Goal: Find specific page/section: Find specific page/section

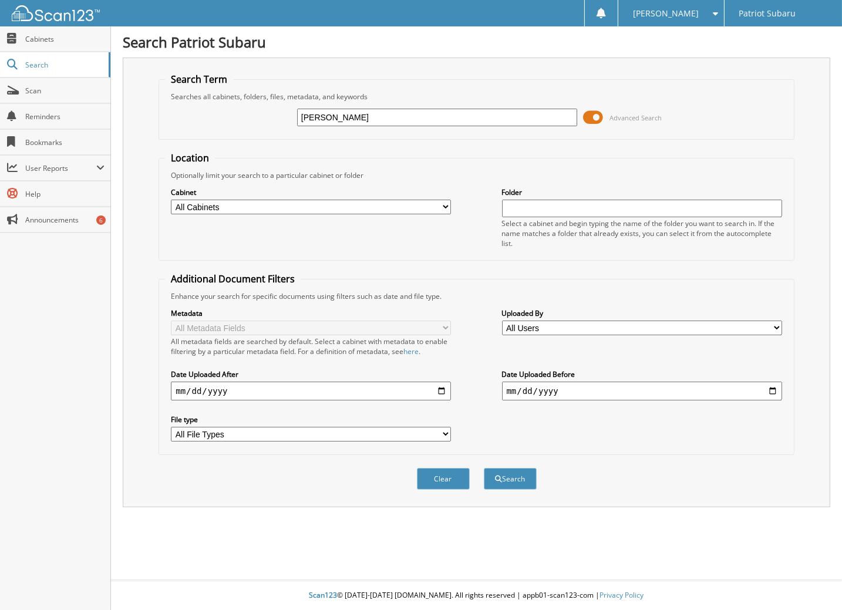
type input "[PERSON_NAME]"
click at [484, 468] on button "Search" at bounding box center [510, 479] width 53 height 22
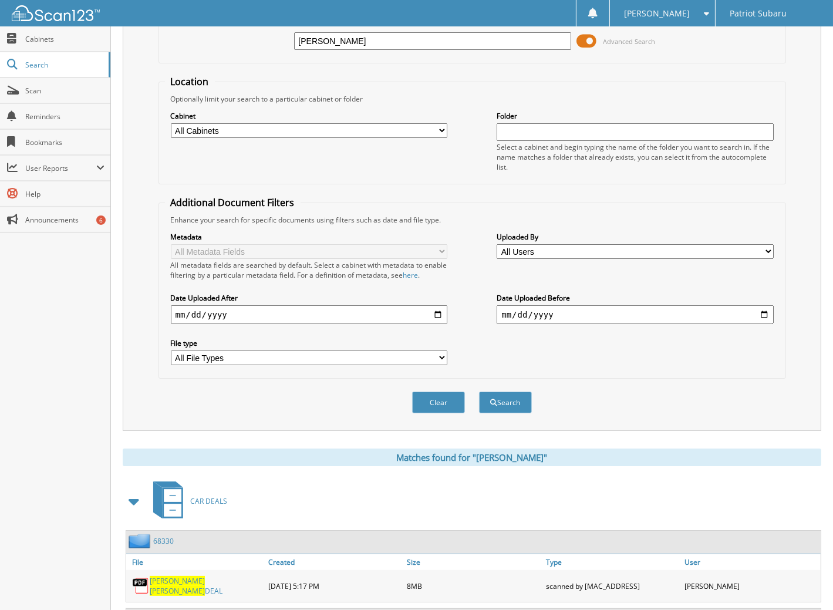
scroll to position [234, 0]
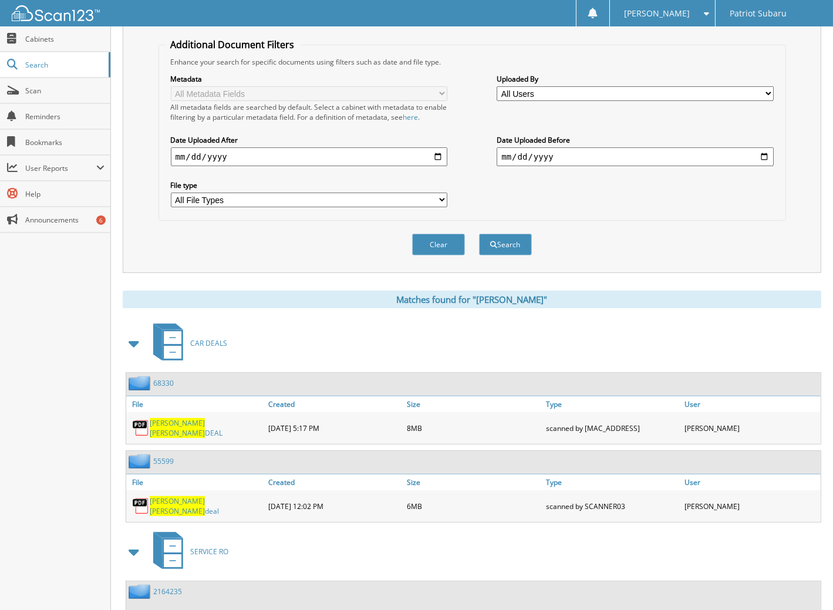
click at [162, 418] on span "[PERSON_NAME]" at bounding box center [177, 423] width 55 height 10
click at [177, 428] on span "ELLIS" at bounding box center [177, 433] width 55 height 10
